Goal: Register for event/course

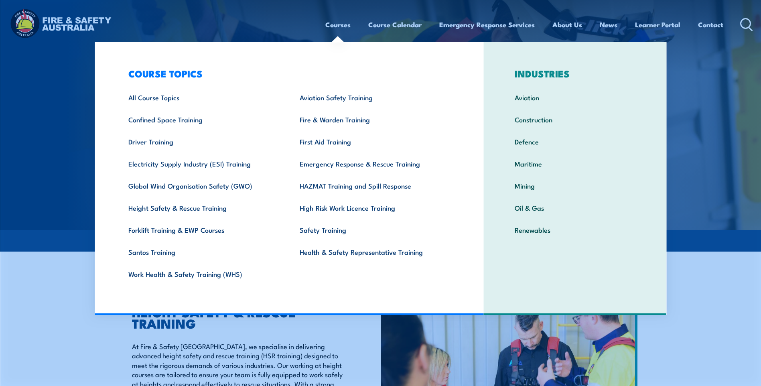
click at [332, 20] on link "Courses" at bounding box center [337, 24] width 25 height 21
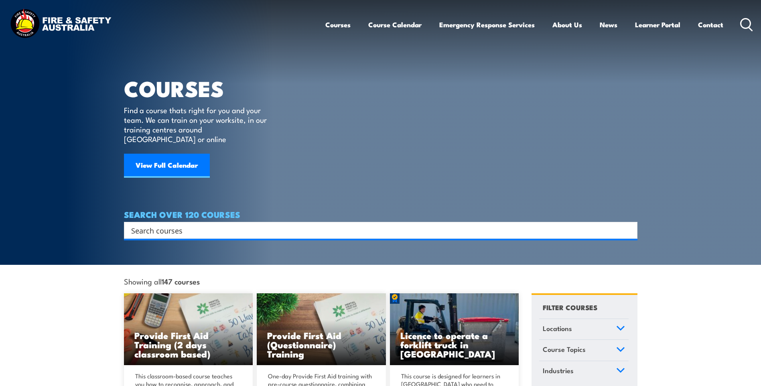
click at [152, 224] on input "Search input" at bounding box center [375, 230] width 488 height 12
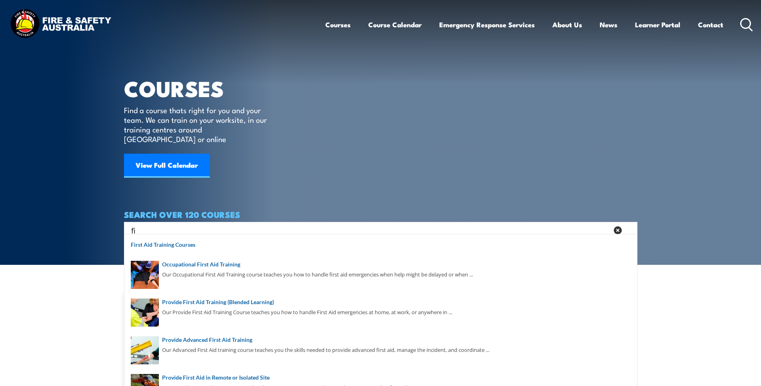
type input "f"
type input "cpr"
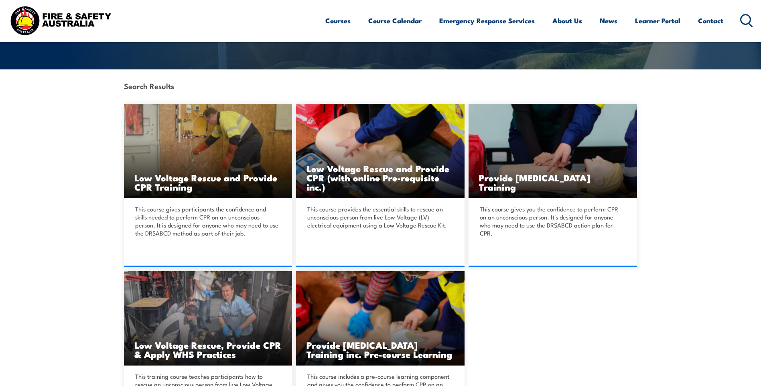
scroll to position [200, 0]
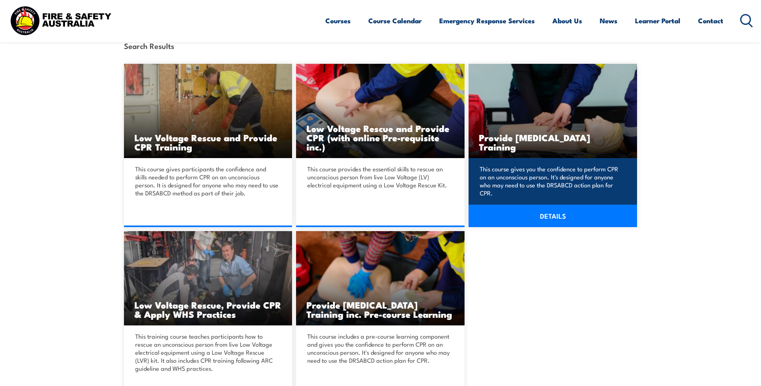
click at [557, 210] on link "DETAILS" at bounding box center [552, 215] width 168 height 22
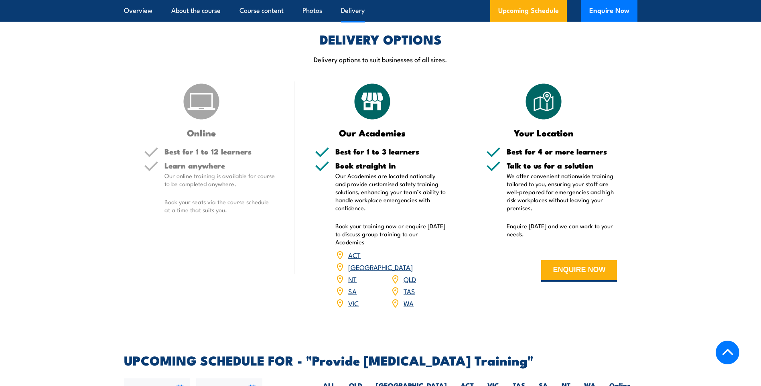
scroll to position [1042, 0]
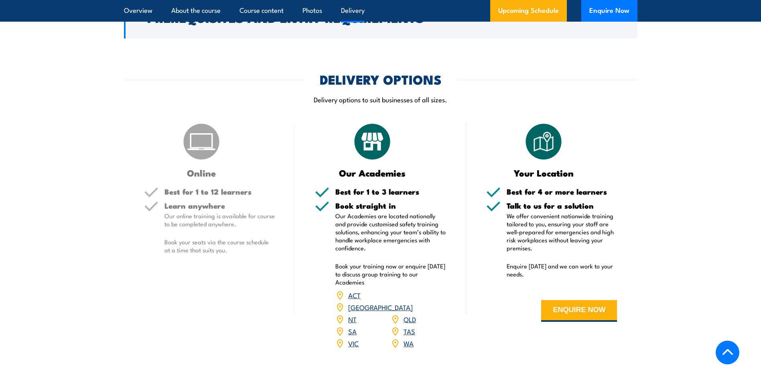
click at [409, 324] on link "QLD" at bounding box center [409, 319] width 12 height 10
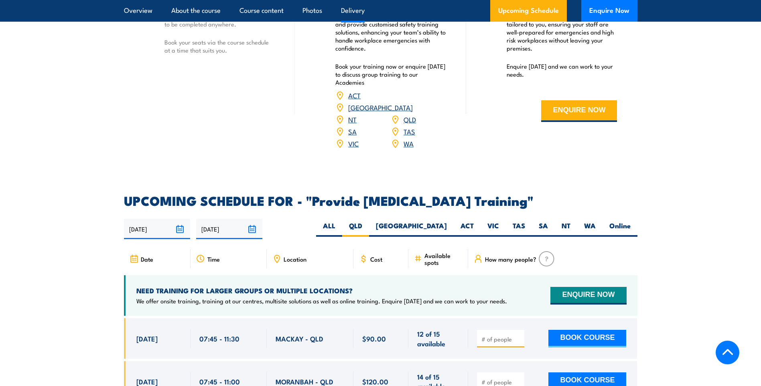
scroll to position [1162, 0]
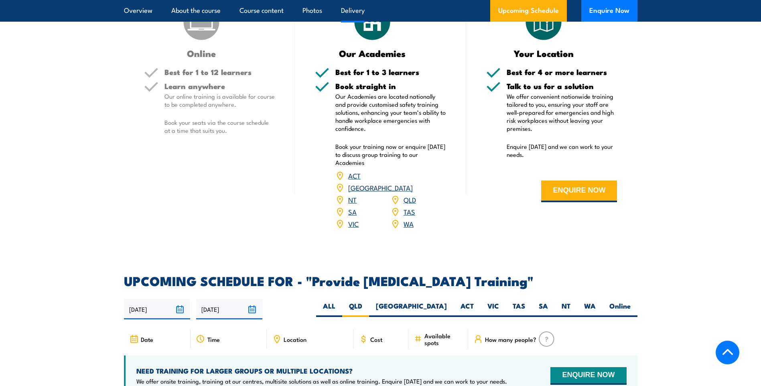
click at [284, 342] on span "Location" at bounding box center [294, 339] width 23 height 7
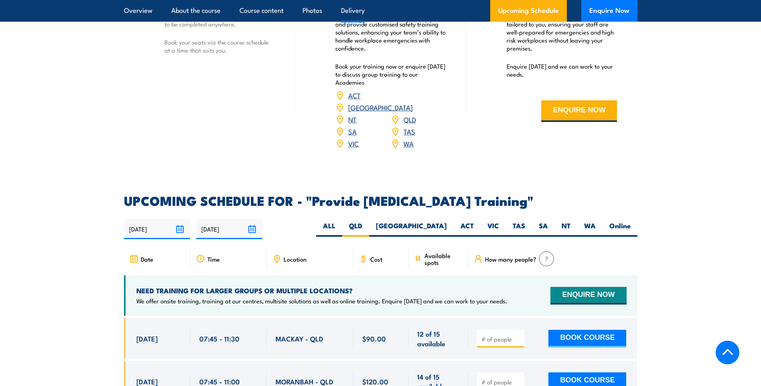
scroll to position [1202, 0]
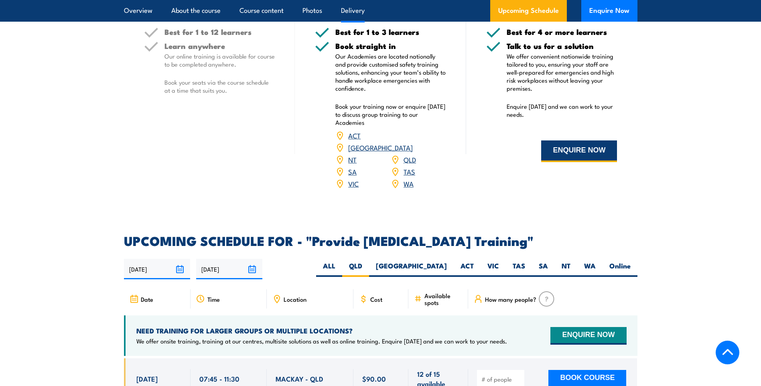
click at [548, 162] on button "ENQUIRE NOW" at bounding box center [579, 151] width 76 height 22
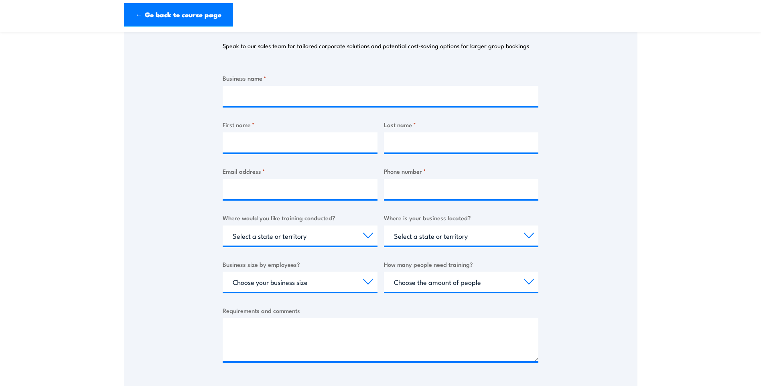
scroll to position [160, 0]
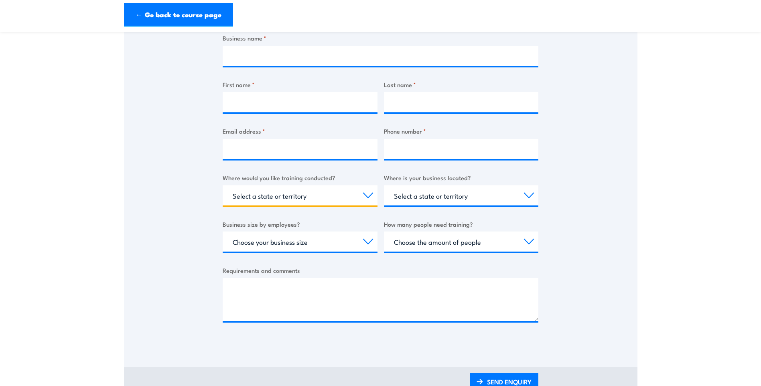
click at [308, 195] on select "Select a state or territory Nationally - multiple locations [GEOGRAPHIC_DATA] […" at bounding box center [300, 195] width 155 height 20
select select "QLD"
click at [223, 185] on select "Select a state or territory Nationally - multiple locations [GEOGRAPHIC_DATA] […" at bounding box center [300, 195] width 155 height 20
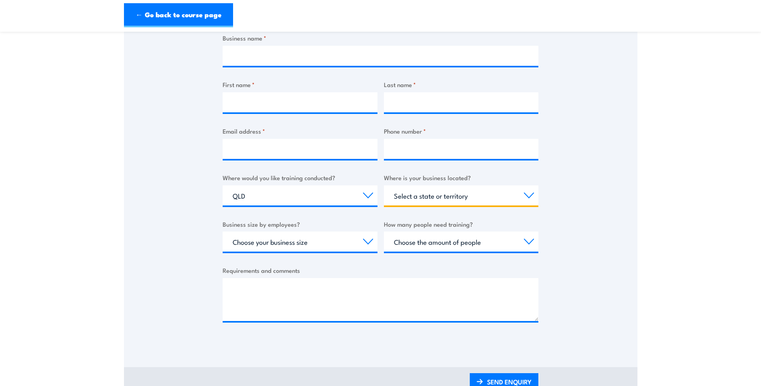
click at [415, 199] on select "Select a state or territory [GEOGRAPHIC_DATA] [GEOGRAPHIC_DATA] [GEOGRAPHIC_DAT…" at bounding box center [461, 195] width 155 height 20
select select "QLD"
click at [384, 185] on select "Select a state or territory [GEOGRAPHIC_DATA] [GEOGRAPHIC_DATA] [GEOGRAPHIC_DAT…" at bounding box center [461, 195] width 155 height 20
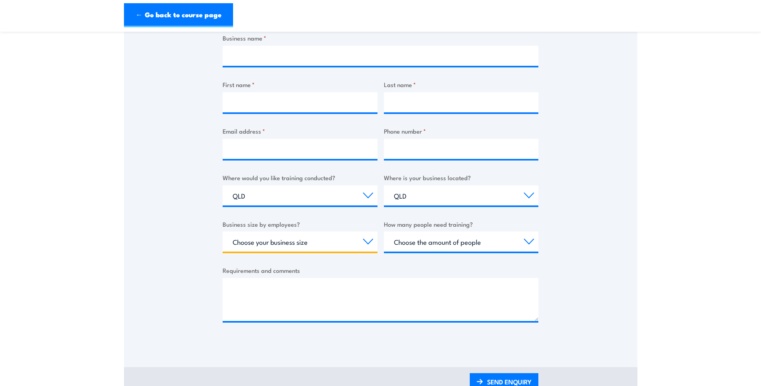
click at [331, 249] on select "Choose your business size 1 to 19 20 to 199 200+" at bounding box center [300, 241] width 155 height 20
select select "1 to 19"
click at [223, 231] on select "Choose your business size 1 to 19 20 to 199 200+" at bounding box center [300, 241] width 155 height 20
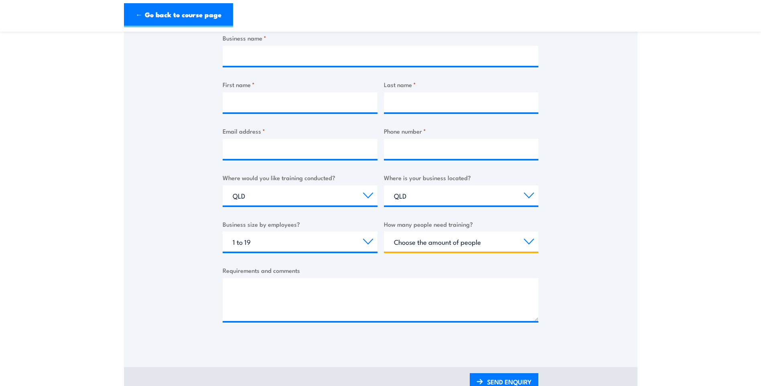
click at [433, 241] on select "Choose the amount of people 1 to 4 5 to 19 20+" at bounding box center [461, 241] width 155 height 20
click at [696, 161] on section "Provide [MEDICAL_DATA] Training Thank you for your interest in this course. Spe…" at bounding box center [380, 140] width 761 height 521
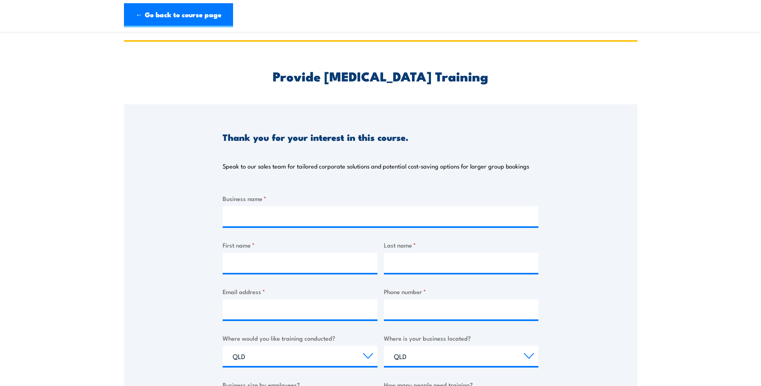
scroll to position [40, 0]
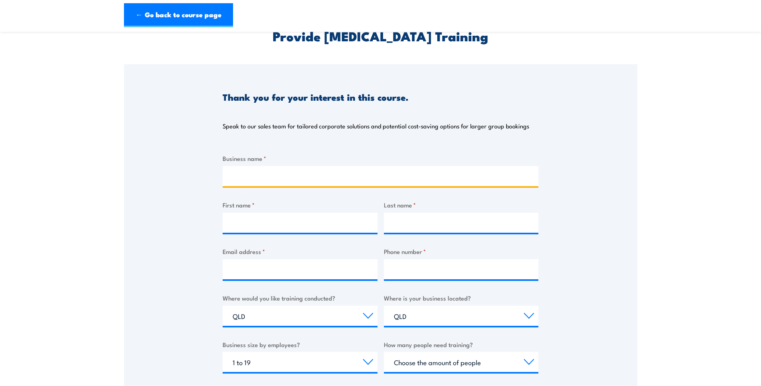
click at [249, 183] on input "Business name *" at bounding box center [381, 176] width 316 height 20
type input "Carina Leagues Club"
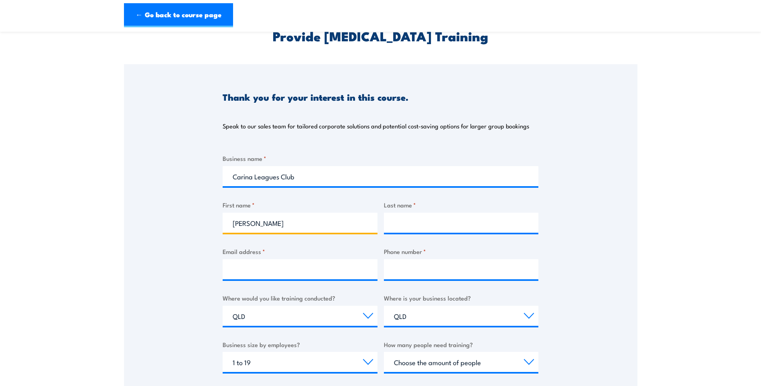
type input "[PERSON_NAME]"
click at [390, 223] on input "Last name *" at bounding box center [461, 222] width 155 height 20
type input "[PERSON_NAME]"
click at [326, 267] on input "Email address *" at bounding box center [300, 269] width 155 height 20
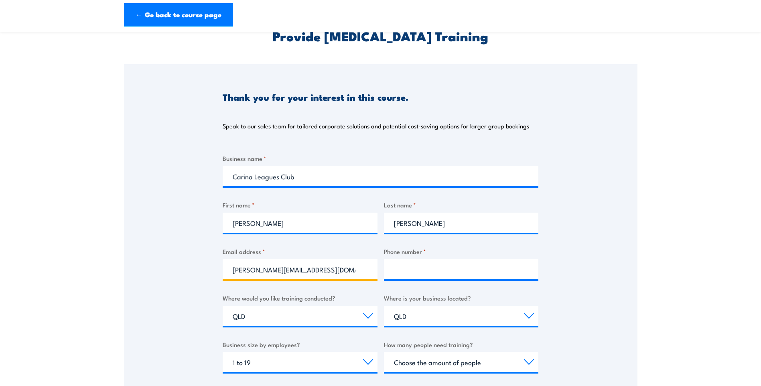
type input "[PERSON_NAME][EMAIL_ADDRESS][DOMAIN_NAME]"
click at [405, 265] on input "Phone number *" at bounding box center [461, 269] width 155 height 20
type input "38439213"
click at [524, 317] on select "Select a state or territory [GEOGRAPHIC_DATA] [GEOGRAPHIC_DATA] [GEOGRAPHIC_DAT…" at bounding box center [461, 316] width 155 height 20
click at [593, 276] on div "Thank you for your interest in this course. Speak to our sales team for tailore…" at bounding box center [380, 264] width 513 height 401
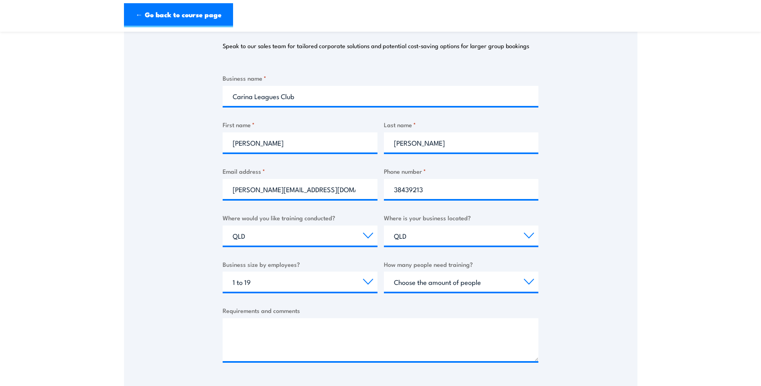
scroll to position [160, 0]
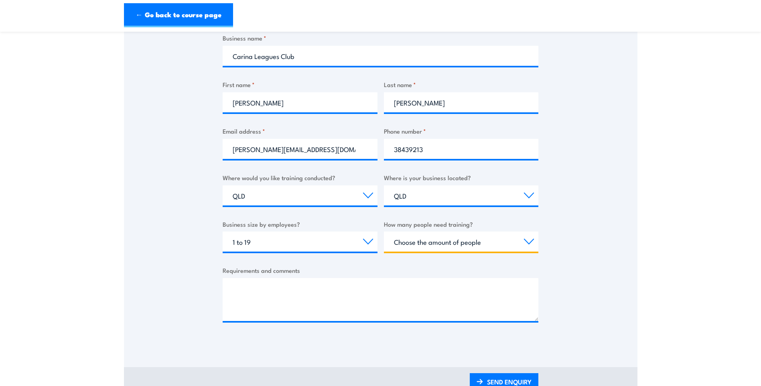
click at [524, 237] on select "Choose the amount of people 1 to 4 5 to 19 20+" at bounding box center [461, 241] width 155 height 20
select select "5 to 19"
click at [384, 231] on select "Choose the amount of people 1 to 4 5 to 19 20+" at bounding box center [461, 241] width 155 height 20
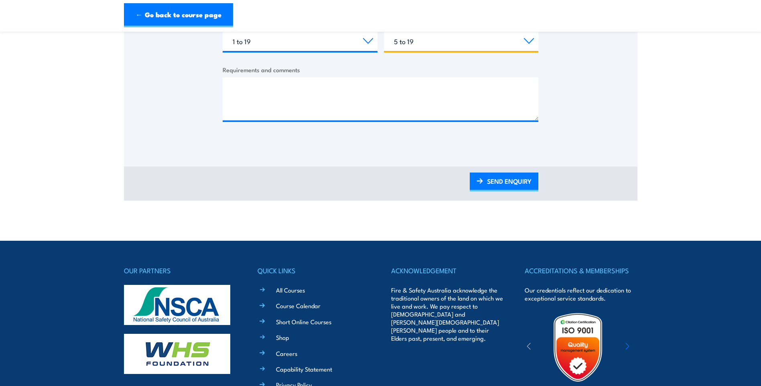
scroll to position [281, 0]
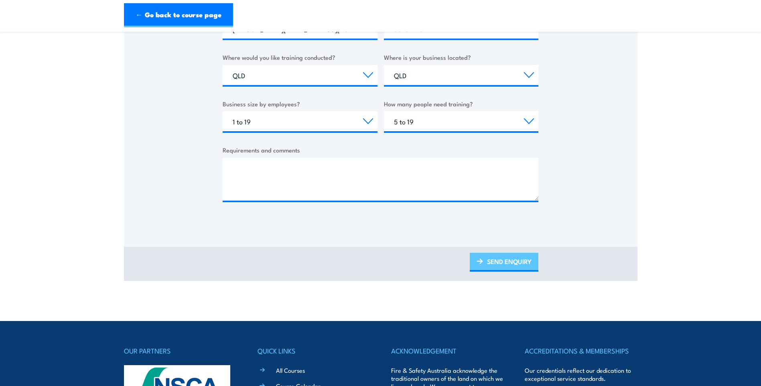
click at [530, 260] on link "SEND ENQUIRY" at bounding box center [504, 262] width 69 height 19
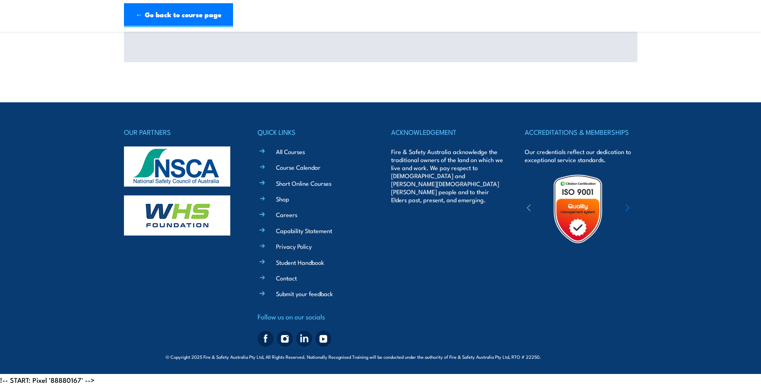
scroll to position [0, 0]
